Goal: Task Accomplishment & Management: Complete application form

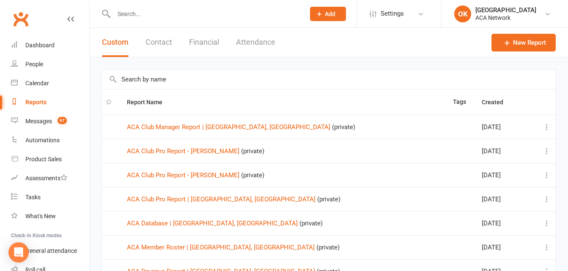
select select "100"
click at [197, 154] on link "ACA Club Pro Report - [PERSON_NAME]" at bounding box center [183, 152] width 112 height 8
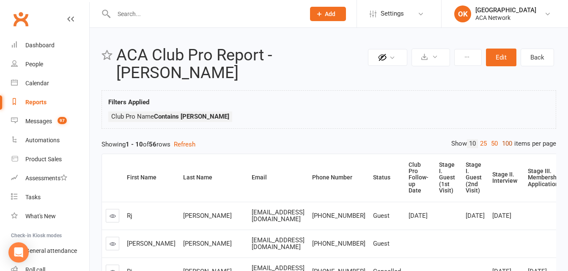
click at [504, 142] on link "100" at bounding box center [507, 144] width 14 height 9
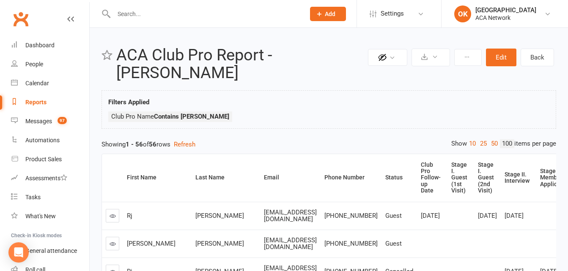
click at [159, 17] on input "text" at bounding box center [205, 14] width 188 height 12
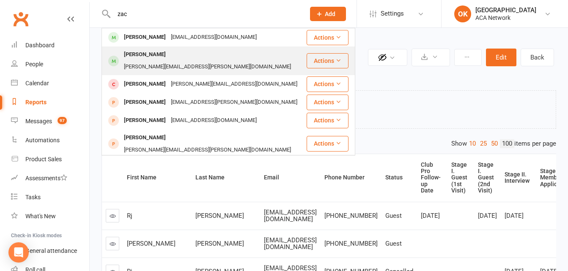
type input "zac"
click at [170, 61] on div "[PERSON_NAME][EMAIL_ADDRESS][PERSON_NAME][DOMAIN_NAME]" at bounding box center [207, 67] width 172 height 12
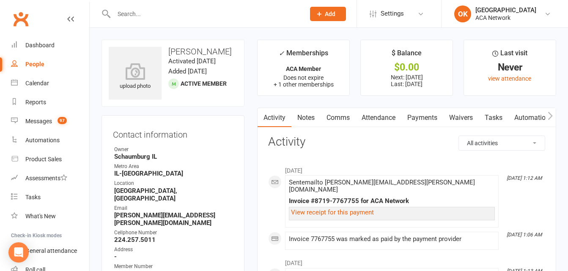
click at [143, 12] on input "text" at bounding box center [205, 14] width 188 height 12
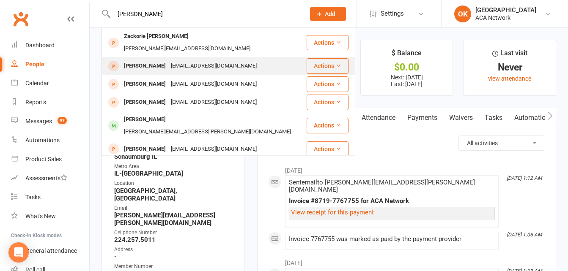
type input "[PERSON_NAME]"
click at [186, 60] on div "[EMAIL_ADDRESS][DOMAIN_NAME]" at bounding box center [213, 66] width 91 height 12
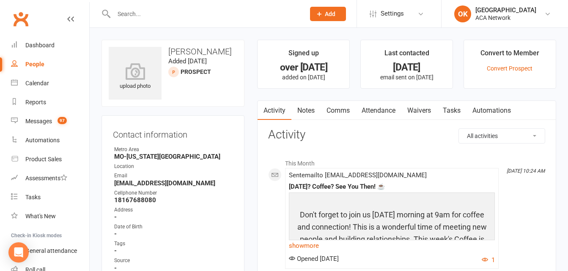
click at [67, 18] on icon at bounding box center [70, 19] width 7 height 7
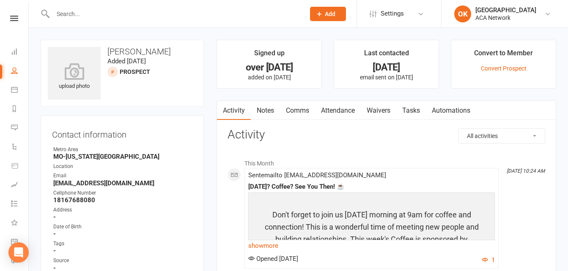
click at [90, 16] on input "text" at bounding box center [174, 14] width 249 height 12
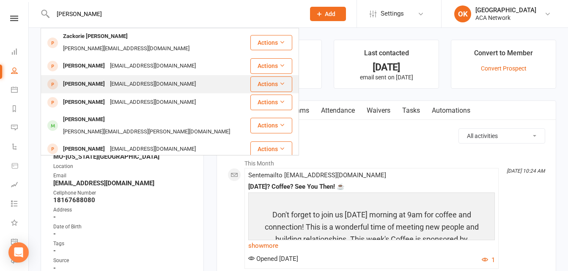
type input "[PERSON_NAME]"
click at [112, 78] on div "[EMAIL_ADDRESS][DOMAIN_NAME]" at bounding box center [152, 84] width 91 height 12
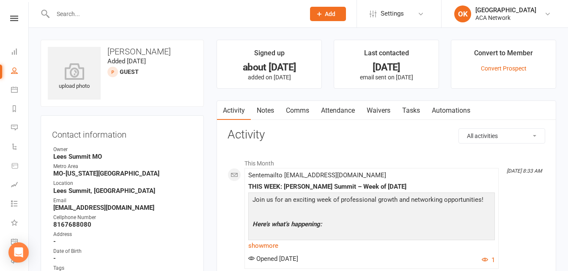
click at [86, 17] on input "text" at bounding box center [174, 14] width 249 height 12
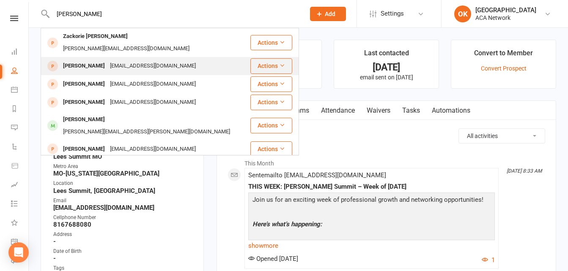
type input "[PERSON_NAME]"
click at [107, 60] on div "[EMAIL_ADDRESS][DOMAIN_NAME]" at bounding box center [152, 66] width 91 height 12
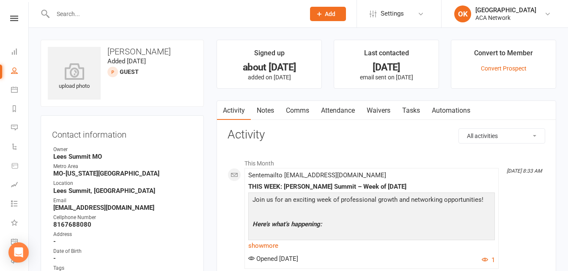
click at [78, 12] on input "text" at bounding box center [174, 14] width 249 height 12
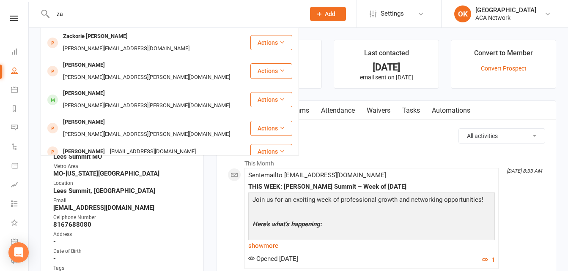
type input "z"
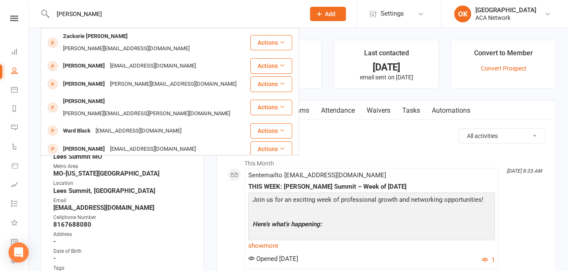
type input "[PERSON_NAME]"
click at [325, 10] on button "Add" at bounding box center [328, 14] width 36 height 14
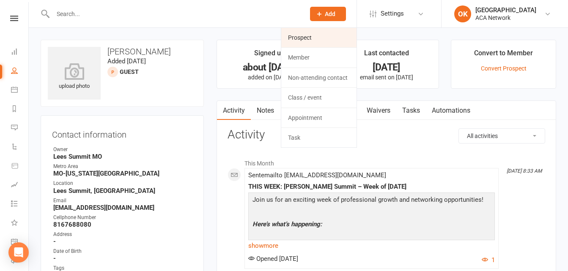
click at [312, 41] on link "Prospect" at bounding box center [318, 37] width 75 height 19
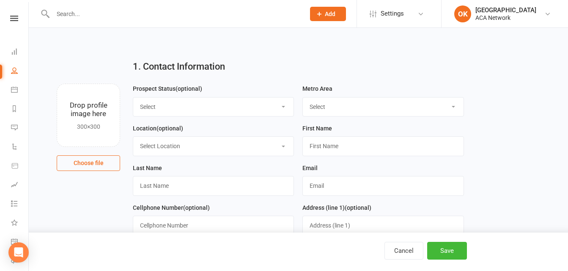
click at [170, 107] on select "Select Lead Guest Interview Not Interested" at bounding box center [213, 107] width 160 height 19
select select "Guest"
click at [133, 98] on select "Select Lead Guest Interview Not Interested" at bounding box center [213, 107] width 160 height 19
click at [323, 112] on select "Select ACA AL-[GEOGRAPHIC_DATA] [GEOGRAPHIC_DATA]-Mobile [GEOGRAPHIC_DATA]-Ft. …" at bounding box center [383, 107] width 160 height 19
click at [303, 98] on select "Select ACA AL-[GEOGRAPHIC_DATA] [GEOGRAPHIC_DATA]-Mobile [GEOGRAPHIC_DATA]-Ft. …" at bounding box center [383, 107] width 160 height 19
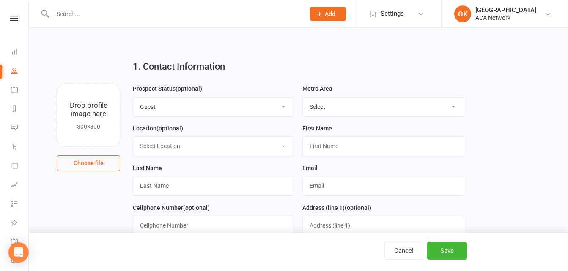
click at [361, 106] on select "Select ACA AL-[GEOGRAPHIC_DATA] [GEOGRAPHIC_DATA]-Mobile [GEOGRAPHIC_DATA]-Ft. …" at bounding box center [383, 107] width 160 height 19
select select "MO-[US_STATE][GEOGRAPHIC_DATA]"
click at [303, 98] on select "Select ACA AL-[GEOGRAPHIC_DATA] [GEOGRAPHIC_DATA]-Mobile [GEOGRAPHIC_DATA]-Ft. …" at bounding box center [383, 107] width 160 height 19
click at [186, 148] on select "Select Location ACA Global Business Club ACA Rookie Club [GEOGRAPHIC_DATA], [GE…" at bounding box center [213, 146] width 160 height 19
select select "14"
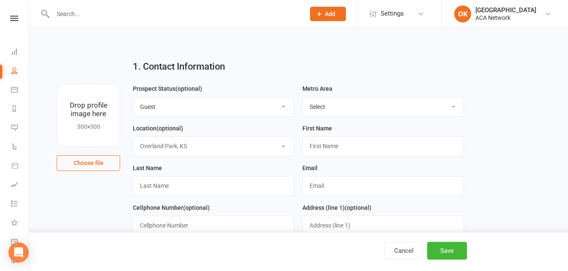
click at [133, 138] on select "Select Location ACA Global Business Club ACA Rookie Club [GEOGRAPHIC_DATA], [GE…" at bounding box center [213, 146] width 160 height 19
click at [328, 153] on input "text" at bounding box center [382, 146] width 161 height 19
type input "[PERSON_NAME]"
click at [160, 183] on input "text" at bounding box center [213, 185] width 161 height 19
type input "[PERSON_NAME]"
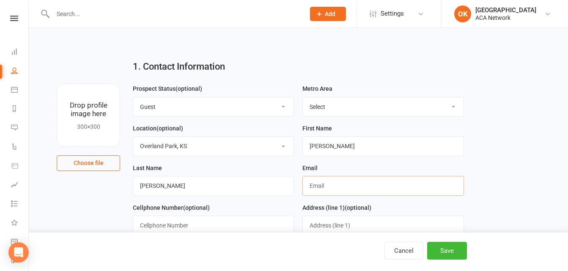
click at [312, 188] on input "text" at bounding box center [382, 185] width 161 height 19
type input "Z"
type input "[EMAIL_ADDRESS][PERSON_NAME][DOMAIN_NAME]"
click at [196, 227] on input "text" at bounding box center [213, 225] width 161 height 19
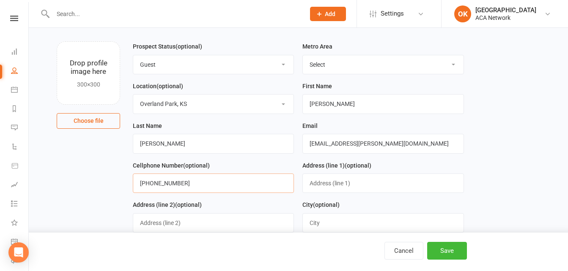
type input "[PHONE_NUMBER]"
click at [329, 186] on input "text" at bounding box center [382, 183] width 161 height 19
drag, startPoint x: 498, startPoint y: 139, endPoint x: 465, endPoint y: 144, distance: 33.8
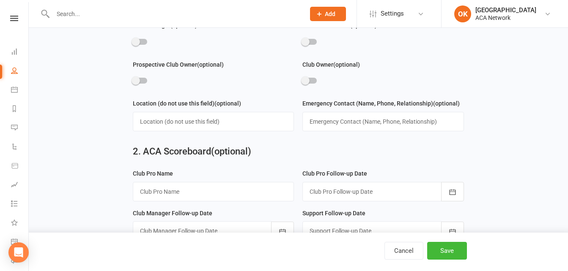
scroll to position [465, 0]
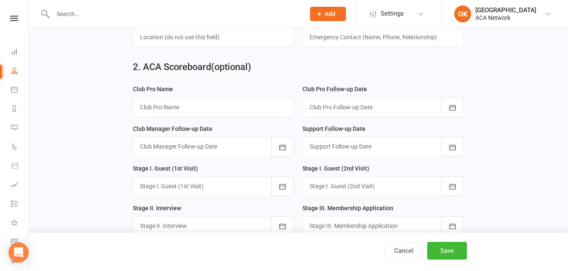
click at [354, 108] on div at bounding box center [382, 107] width 161 height 19
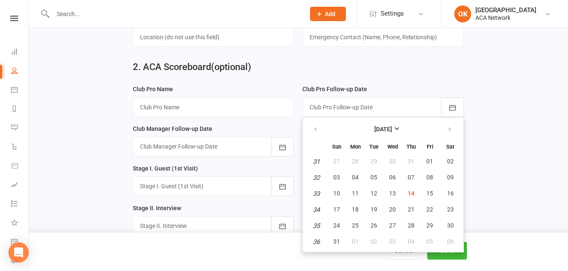
click at [402, 78] on div "2. ACA Scoreboard (optional)" at bounding box center [298, 69] width 344 height 30
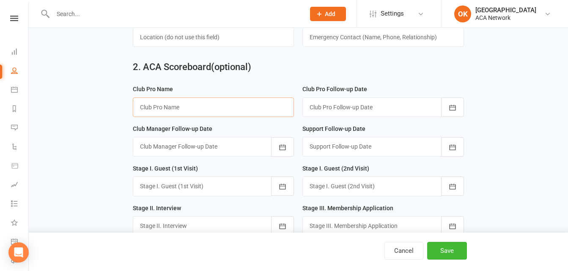
click at [209, 117] on input "text" at bounding box center [213, 107] width 161 height 19
type input "[PERSON_NAME]"
click at [453, 191] on icon "button" at bounding box center [452, 187] width 8 height 8
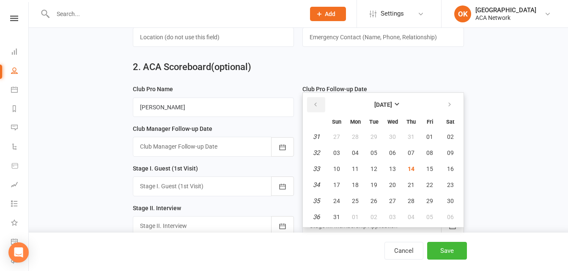
click at [316, 108] on icon "button" at bounding box center [315, 104] width 6 height 7
click at [432, 155] on button "11" at bounding box center [430, 152] width 18 height 15
type input "[DATE]"
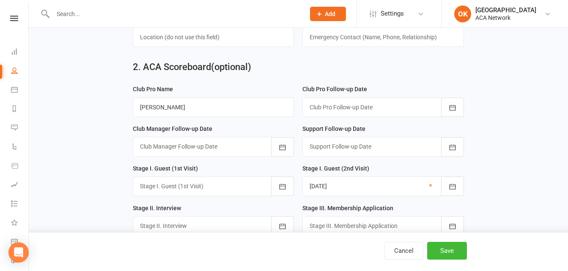
click at [432, 155] on div at bounding box center [382, 146] width 161 height 19
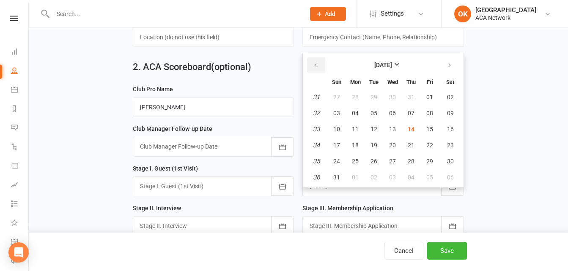
click at [320, 73] on button "button" at bounding box center [316, 64] width 18 height 15
click at [433, 117] on button "11" at bounding box center [430, 113] width 18 height 15
type input "[DATE]"
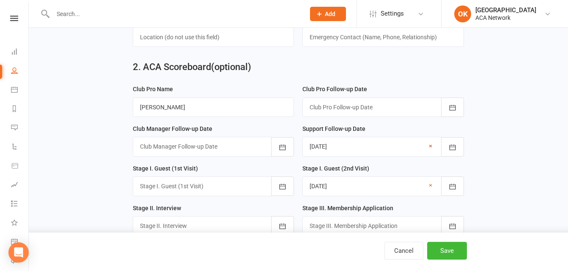
click at [429, 151] on link "×" at bounding box center [430, 146] width 3 height 10
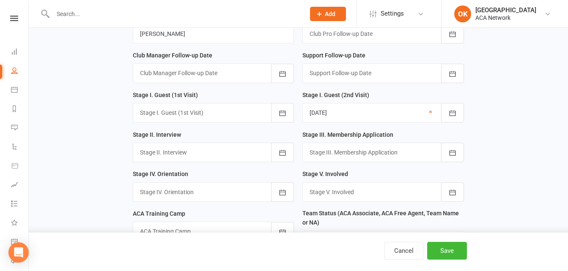
scroll to position [550, 0]
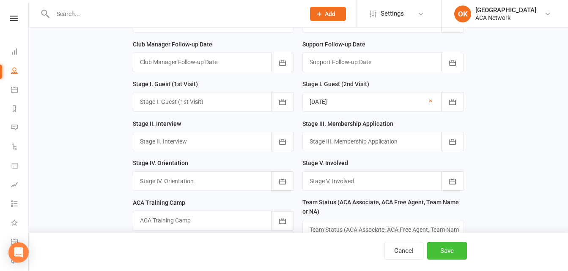
click at [452, 247] on button "Save" at bounding box center [447, 251] width 40 height 18
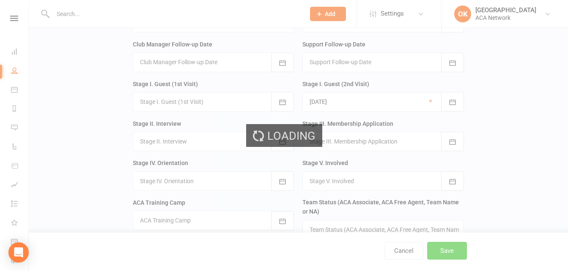
scroll to position [0, 0]
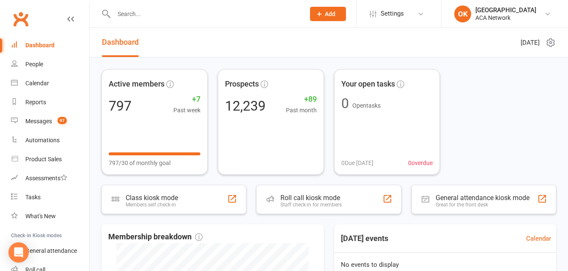
click at [141, 16] on input "text" at bounding box center [205, 14] width 188 height 12
click at [37, 99] on div "Reports" at bounding box center [35, 102] width 21 height 7
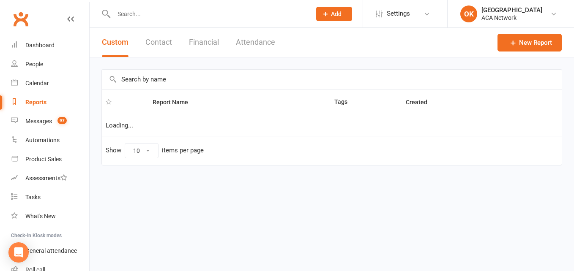
select select "100"
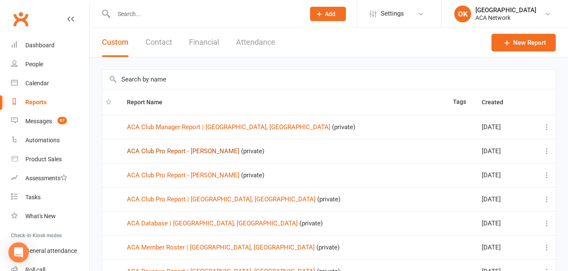
click at [194, 149] on link "ACA Club Pro Report - [PERSON_NAME]" at bounding box center [183, 152] width 112 height 8
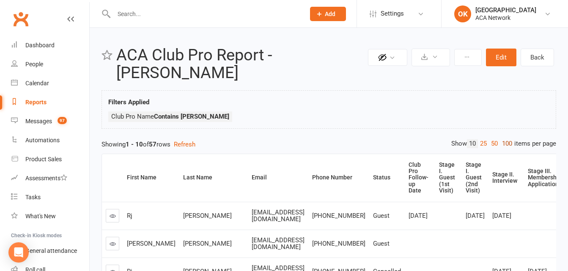
click at [506, 142] on link "100" at bounding box center [507, 144] width 14 height 9
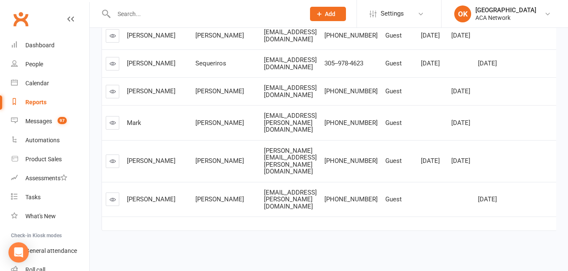
scroll to position [1860, 0]
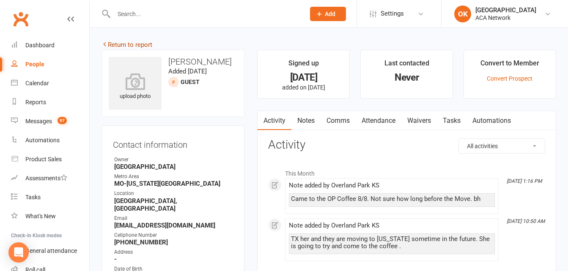
click at [117, 44] on link "Return to report" at bounding box center [126, 45] width 51 height 8
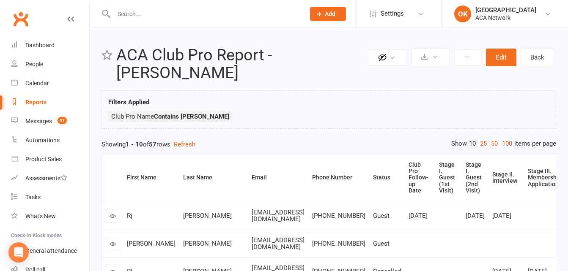
click at [510, 142] on link "100" at bounding box center [507, 144] width 14 height 9
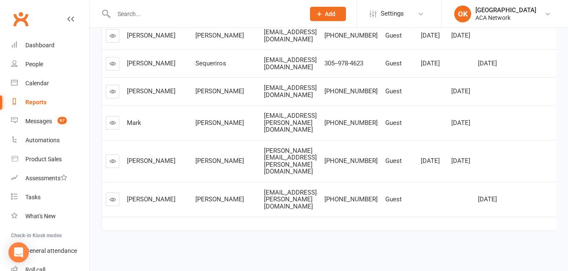
scroll to position [1987, 0]
click at [112, 160] on icon at bounding box center [113, 161] width 6 height 6
